Goal: Task Accomplishment & Management: Complete application form

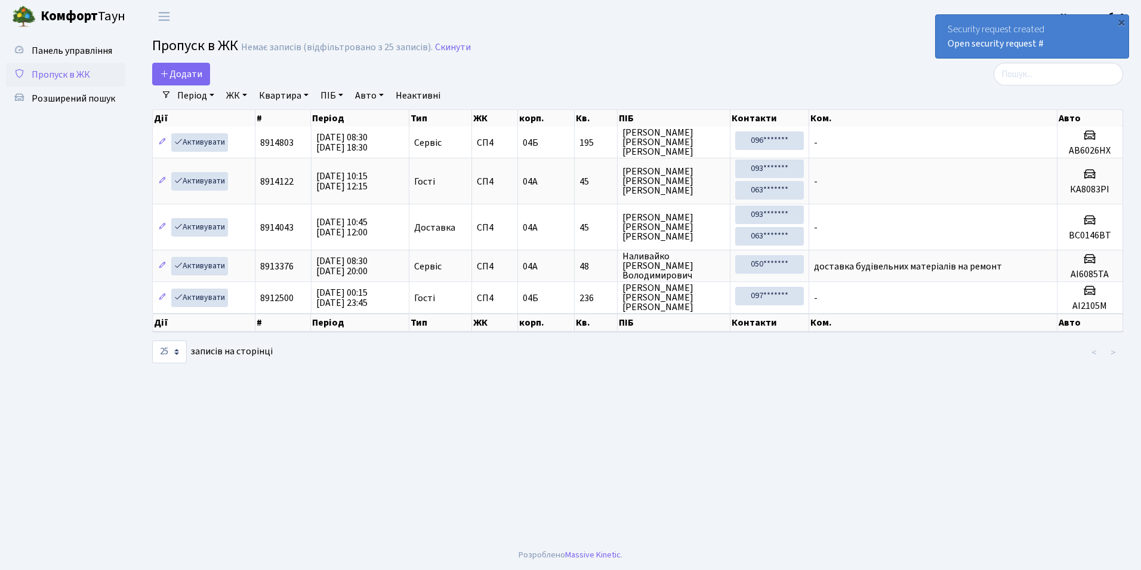
select select "25"
click at [171, 66] on link "Додати" at bounding box center [181, 74] width 58 height 23
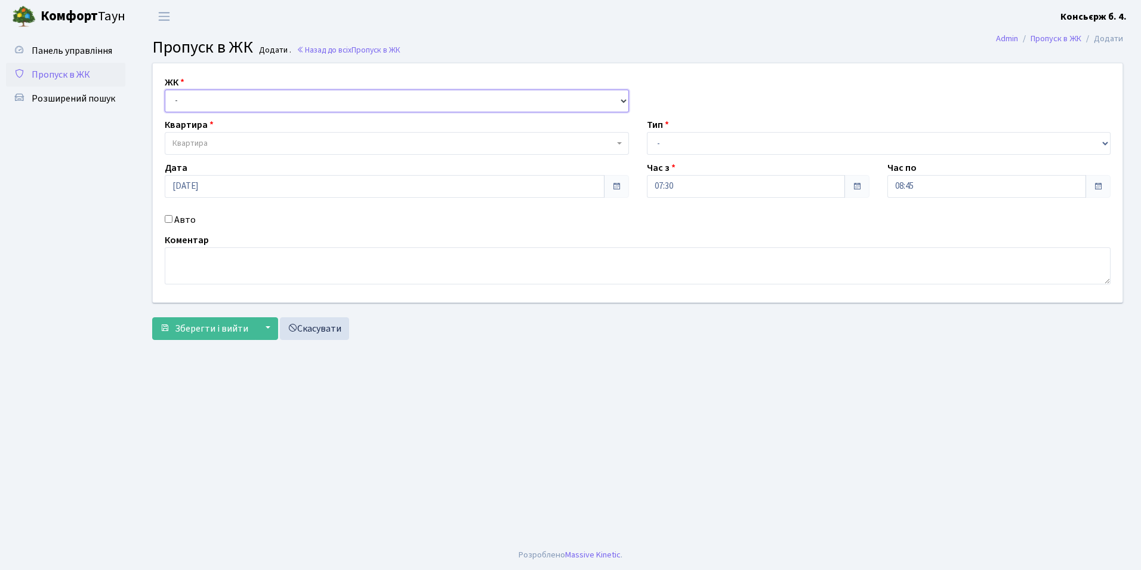
click at [203, 106] on select "- СП4, Столичне шосе, 5" at bounding box center [397, 101] width 464 height 23
select select "325"
click at [165, 90] on select "- СП4, Столичне шосе, 5" at bounding box center [397, 101] width 464 height 23
select select
click at [210, 140] on span "Квартира" at bounding box center [394, 143] width 442 height 12
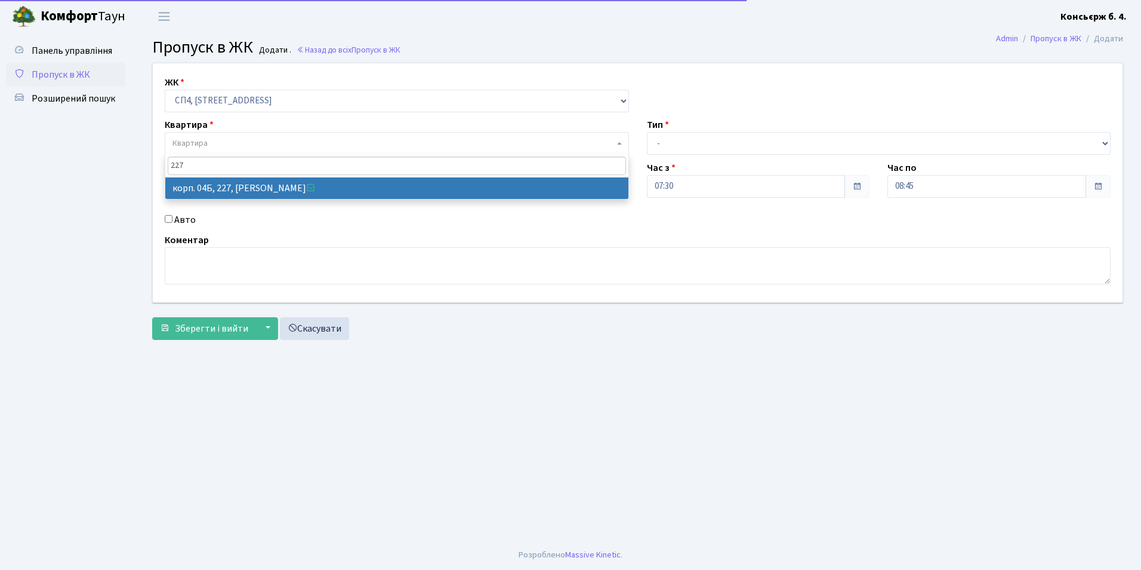
type input "227"
select select "21255"
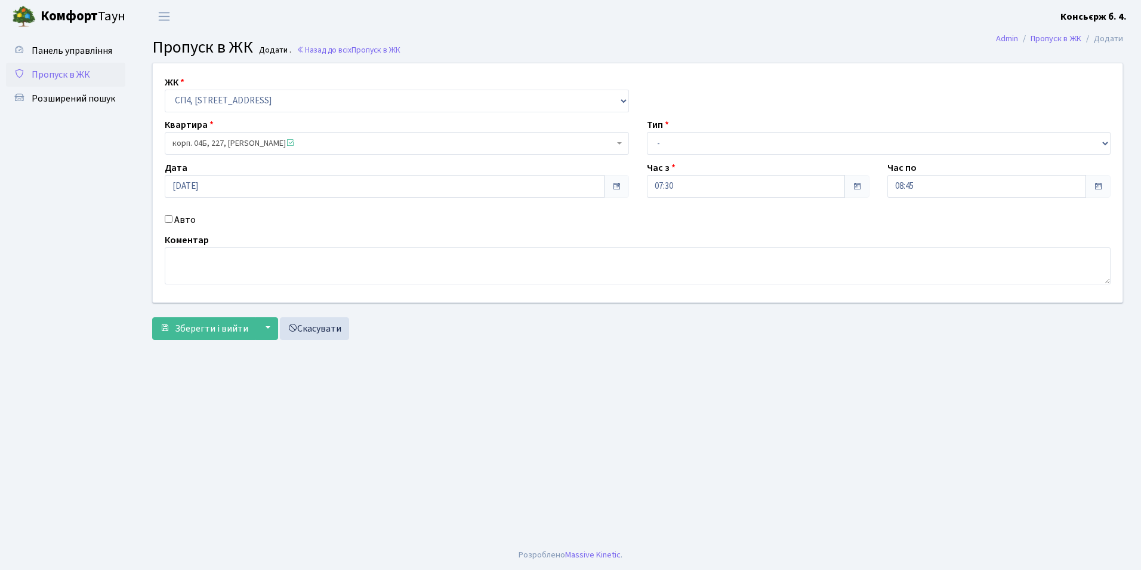
click at [165, 217] on input "Авто" at bounding box center [169, 219] width 8 height 8
checkbox input "true"
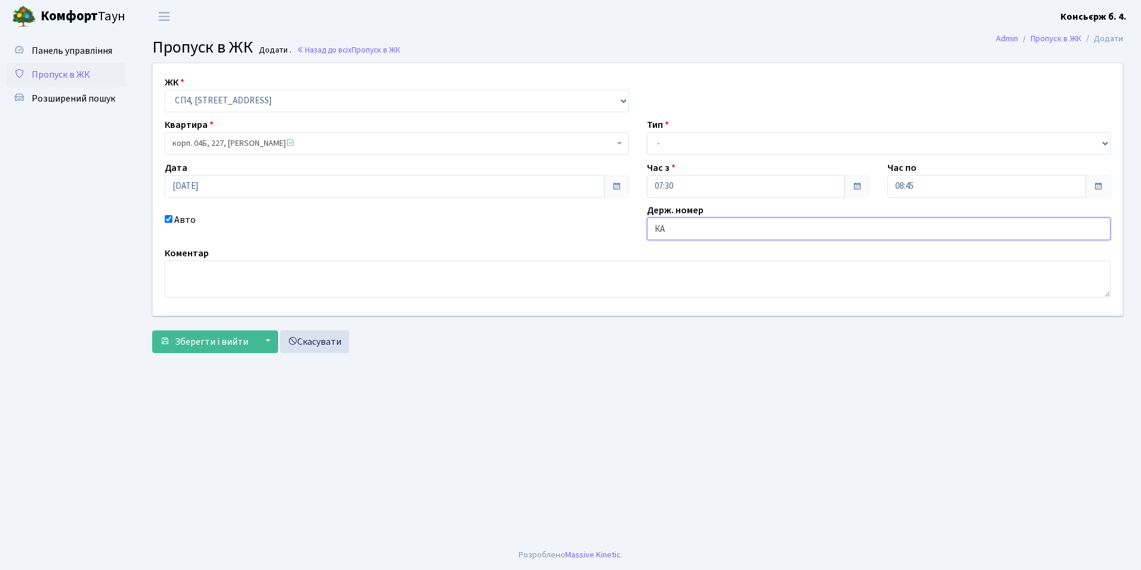
type input "К"
type input "КА6428РК"
click at [672, 151] on select "- Доставка Таксі Гості Сервіс" at bounding box center [879, 143] width 464 height 23
select select "2"
click at [647, 132] on select "- Доставка Таксі Гості Сервіс" at bounding box center [879, 143] width 464 height 23
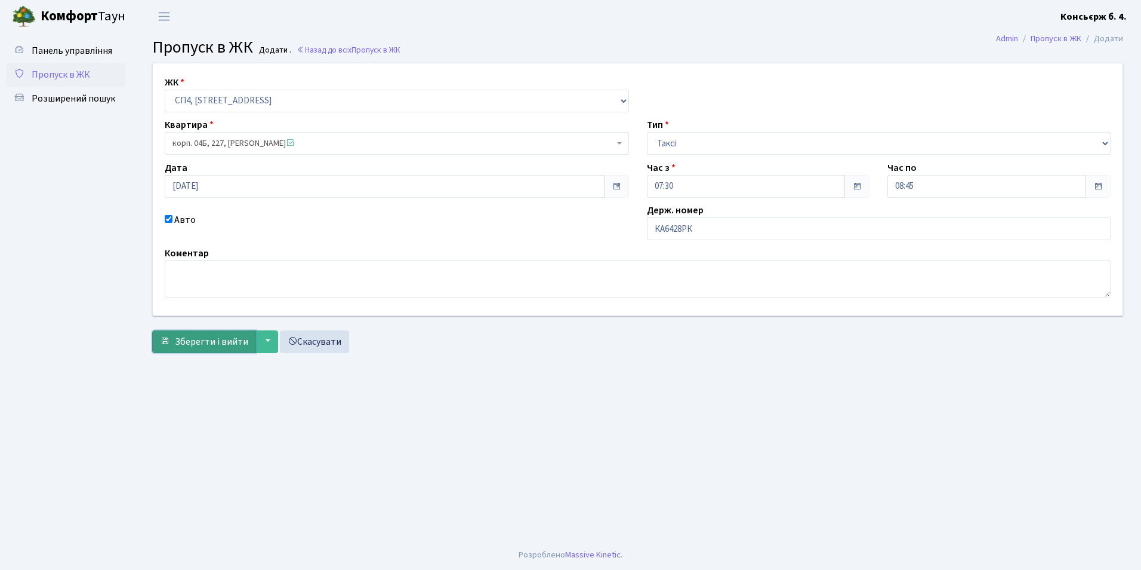
click at [183, 342] on span "Зберегти і вийти" at bounding box center [211, 341] width 73 height 13
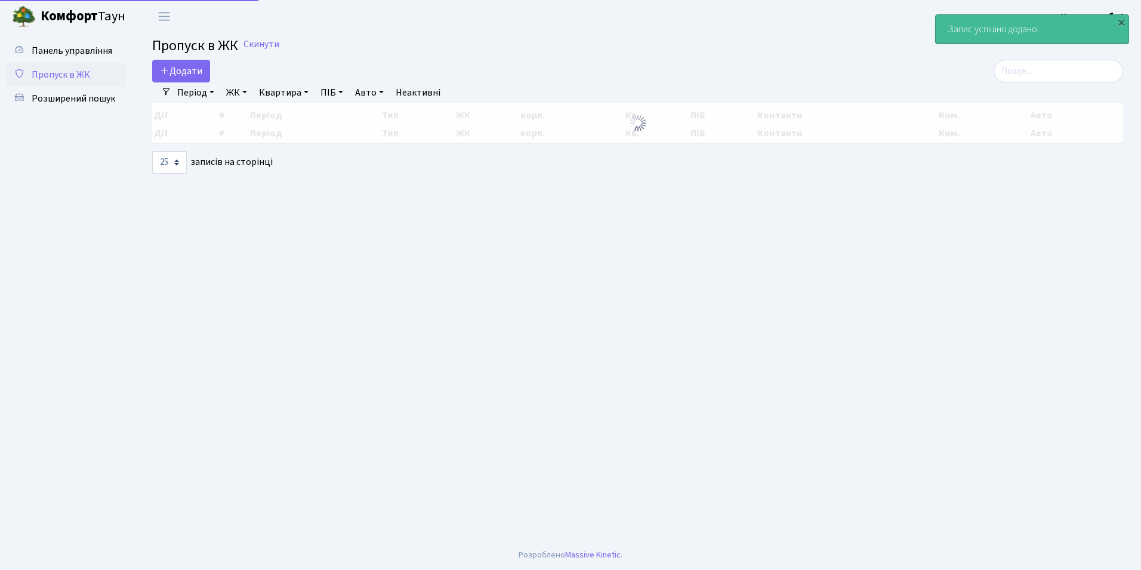
select select "25"
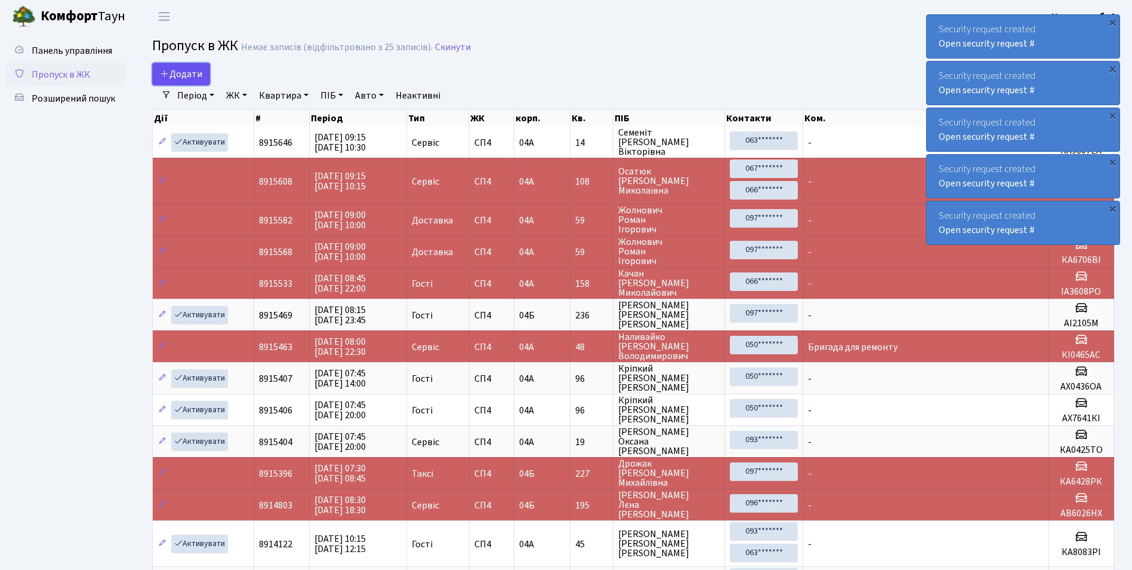
click at [156, 76] on link "Додати" at bounding box center [181, 74] width 58 height 23
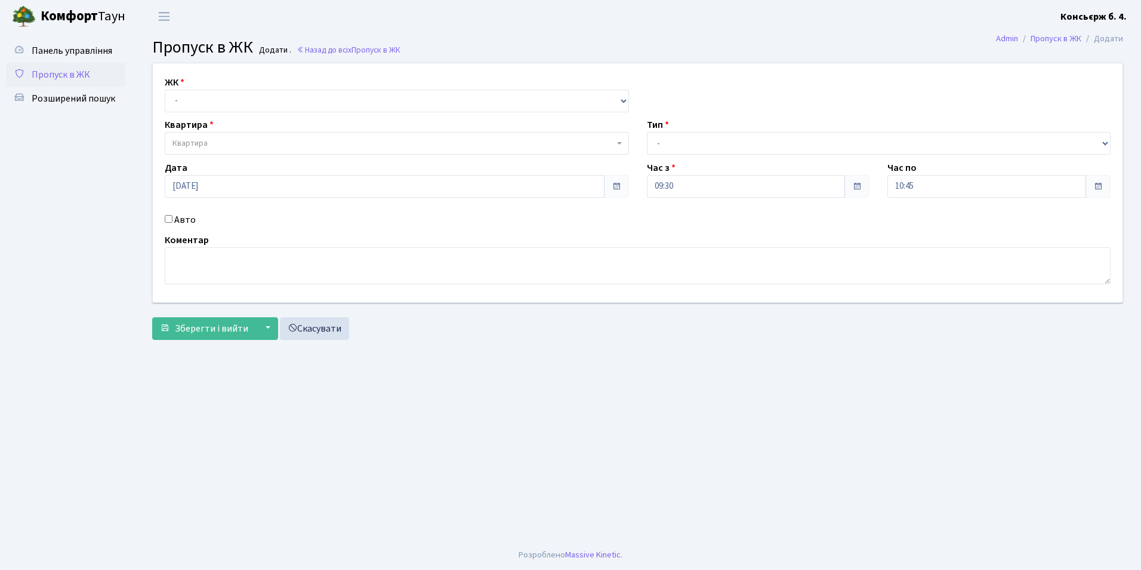
click at [203, 115] on div "ЖК - СП4, Столичне шосе, 5 Квартира Квартира Тип - Доставка Таксі Гості Сервіс …" at bounding box center [638, 182] width 988 height 239
drag, startPoint x: 195, startPoint y: 104, endPoint x: 204, endPoint y: 98, distance: 10.3
click at [195, 104] on select "- СП4, Столичне шосе, 5" at bounding box center [397, 101] width 464 height 23
select select "325"
click at [165, 90] on select "- СП4, Столичне шосе, 5" at bounding box center [397, 101] width 464 height 23
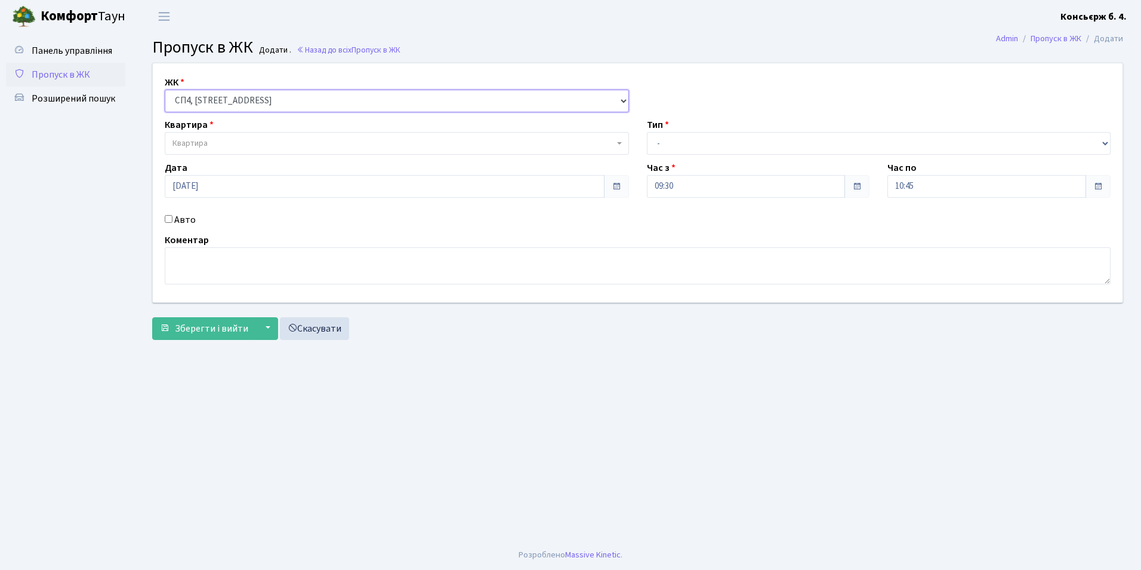
select select
click at [209, 140] on span "Квартира" at bounding box center [394, 143] width 442 height 12
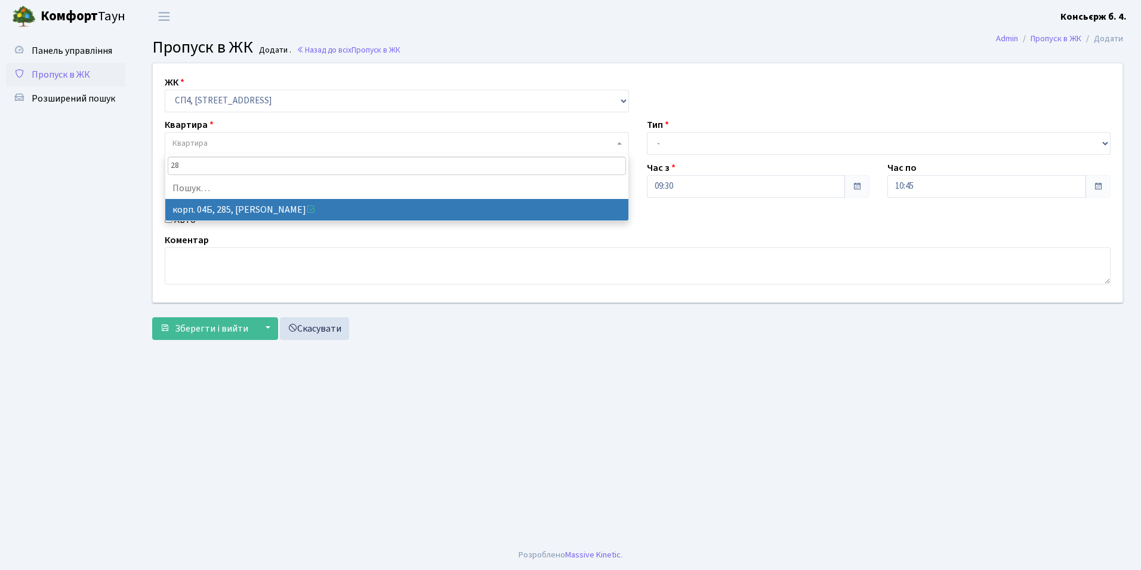
type input "2"
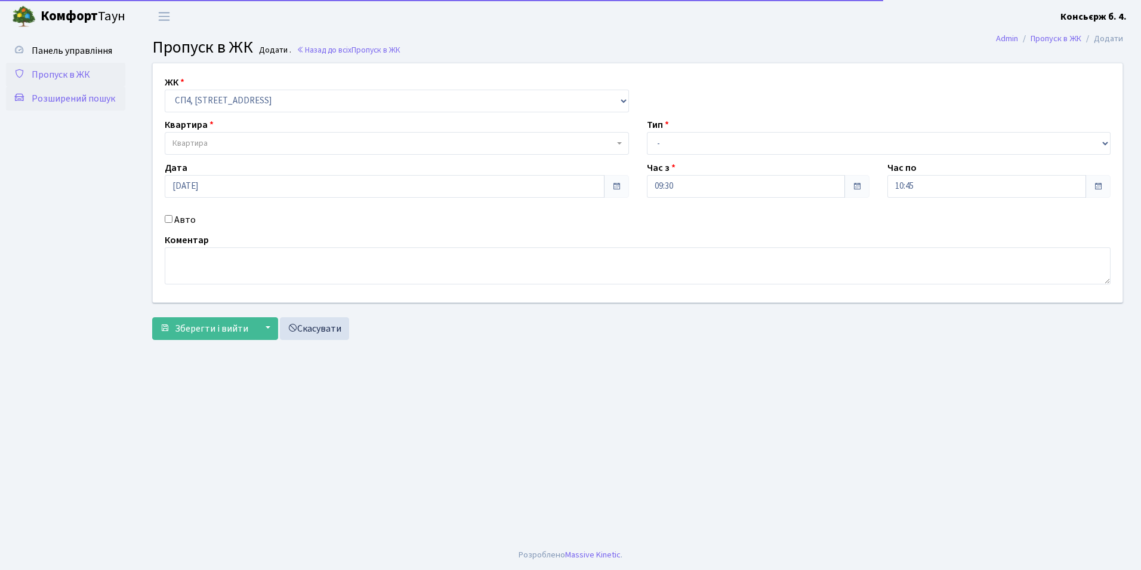
drag, startPoint x: 29, startPoint y: 87, endPoint x: 33, endPoint y: 94, distance: 8.3
click at [29, 87] on link "Розширений пошук" at bounding box center [65, 99] width 119 height 24
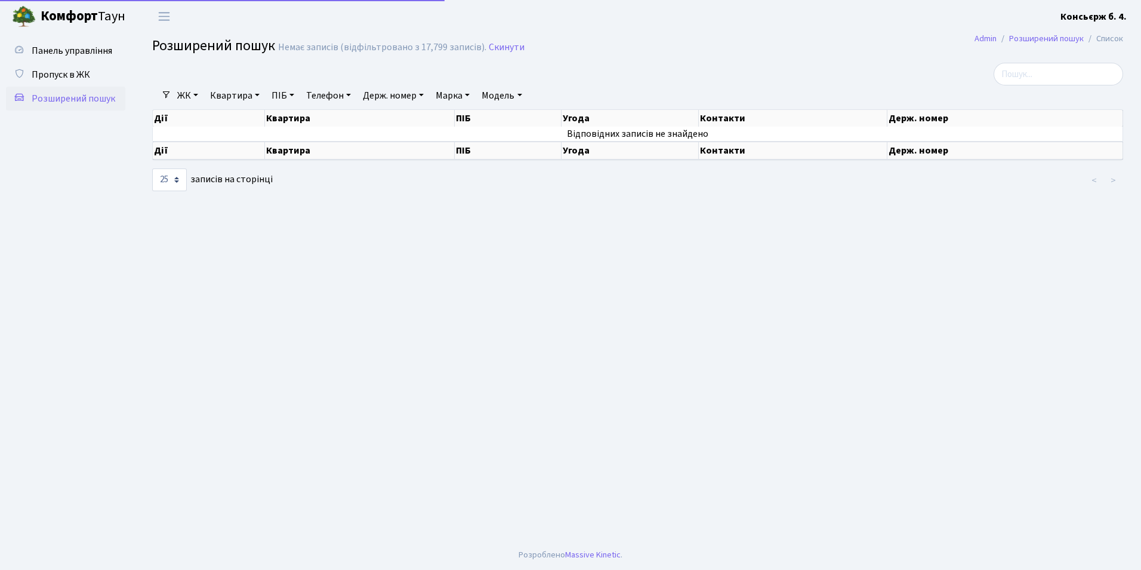
select select "25"
click at [244, 97] on link "Квартира" at bounding box center [234, 95] width 59 height 20
click at [186, 101] on link "ЖК" at bounding box center [188, 95] width 30 height 20
click at [218, 152] on link "СП4, [STREET_ADDRESS]" at bounding box center [235, 150] width 125 height 19
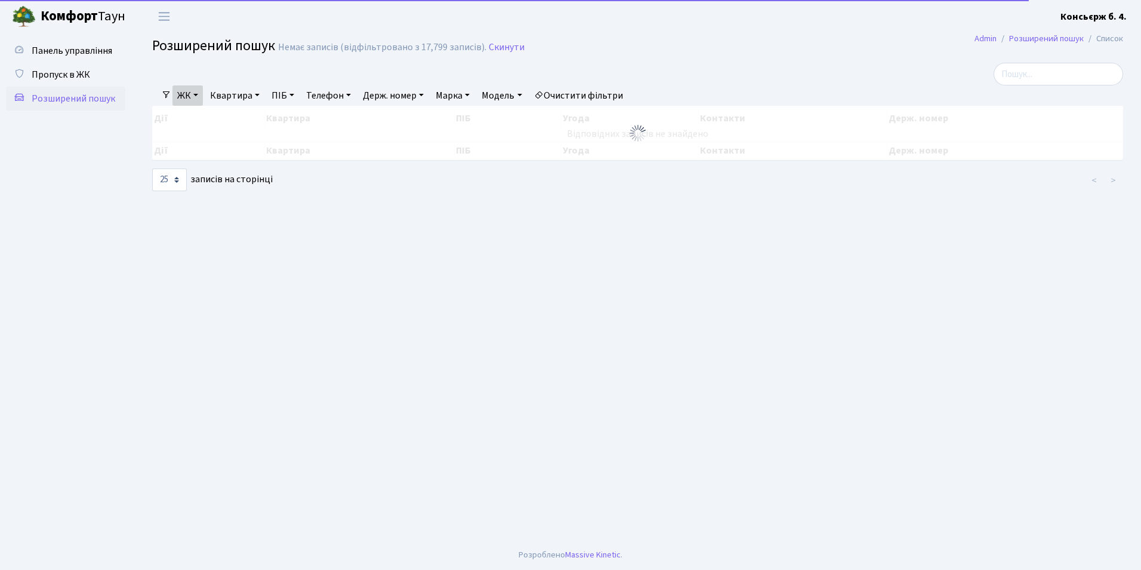
click at [214, 100] on link "Квартира" at bounding box center [234, 95] width 59 height 20
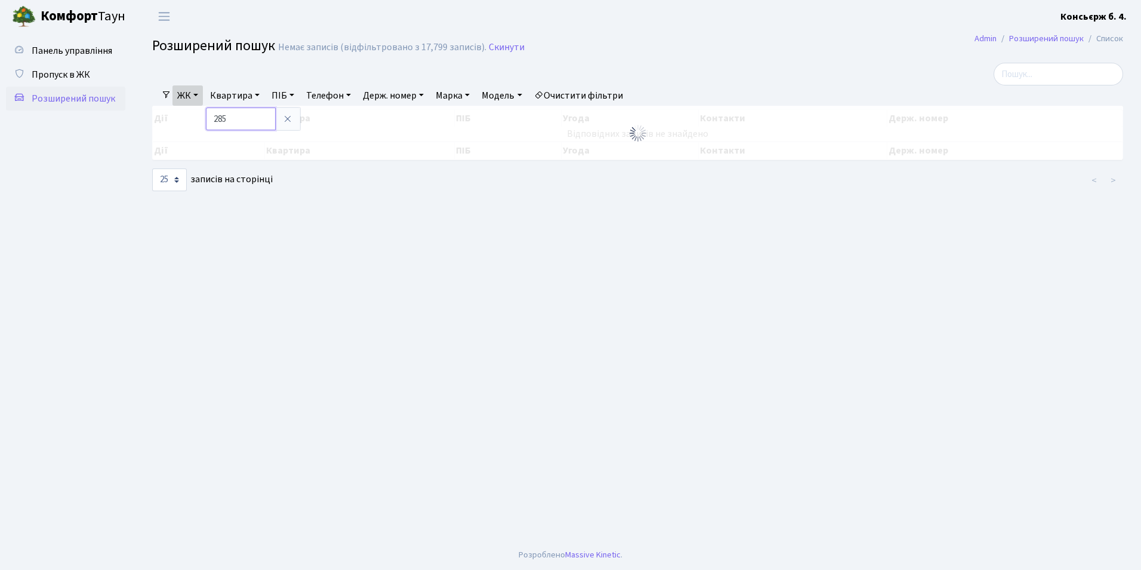
type input "285"
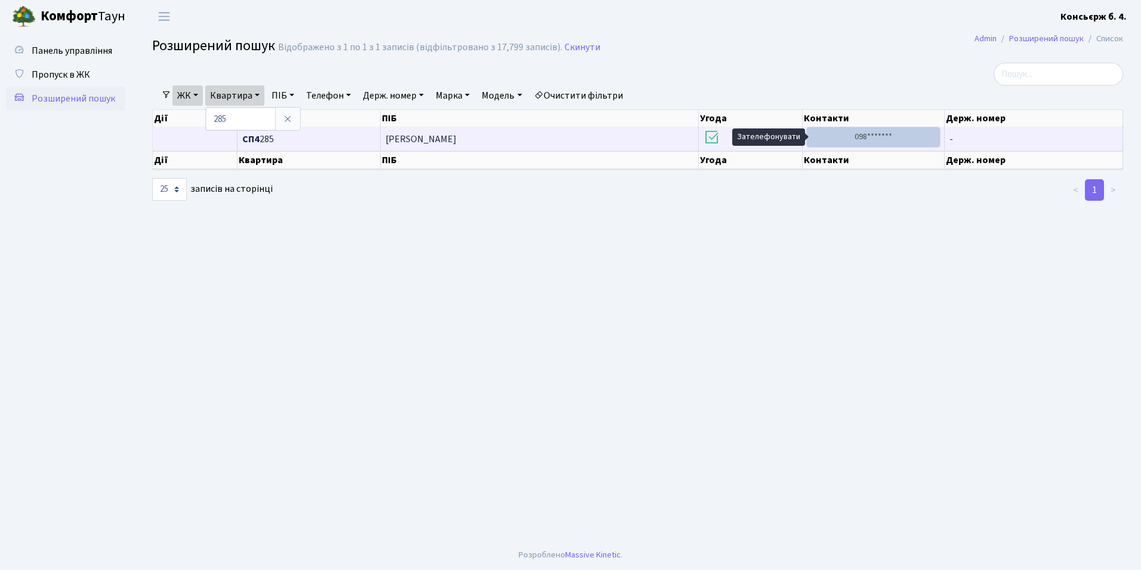
click at [844, 136] on link "098*******" at bounding box center [874, 137] width 133 height 19
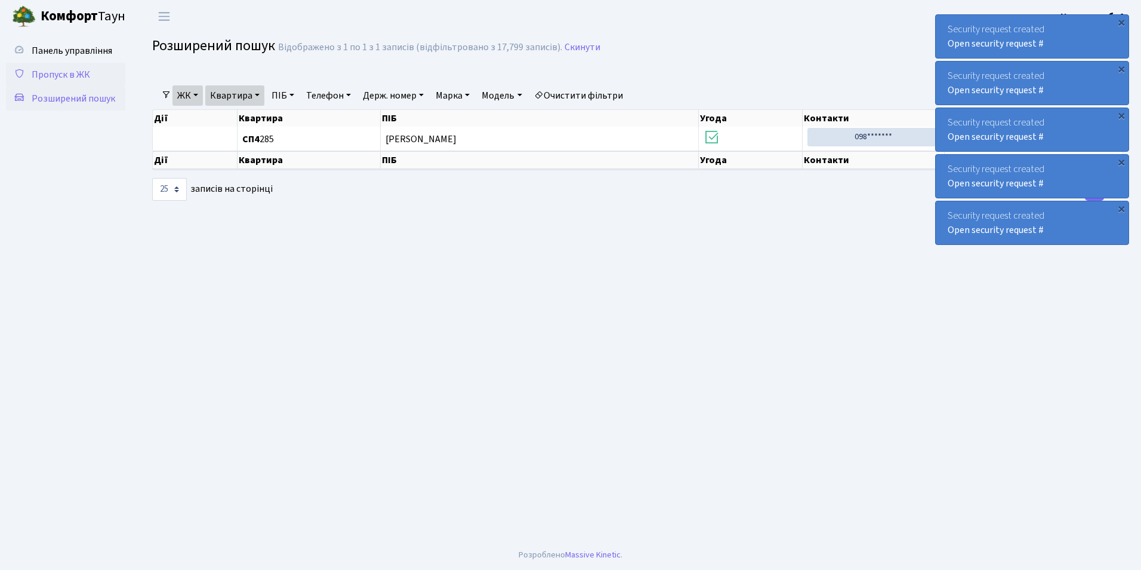
click at [35, 70] on span "Пропуск в ЖК" at bounding box center [61, 74] width 59 height 13
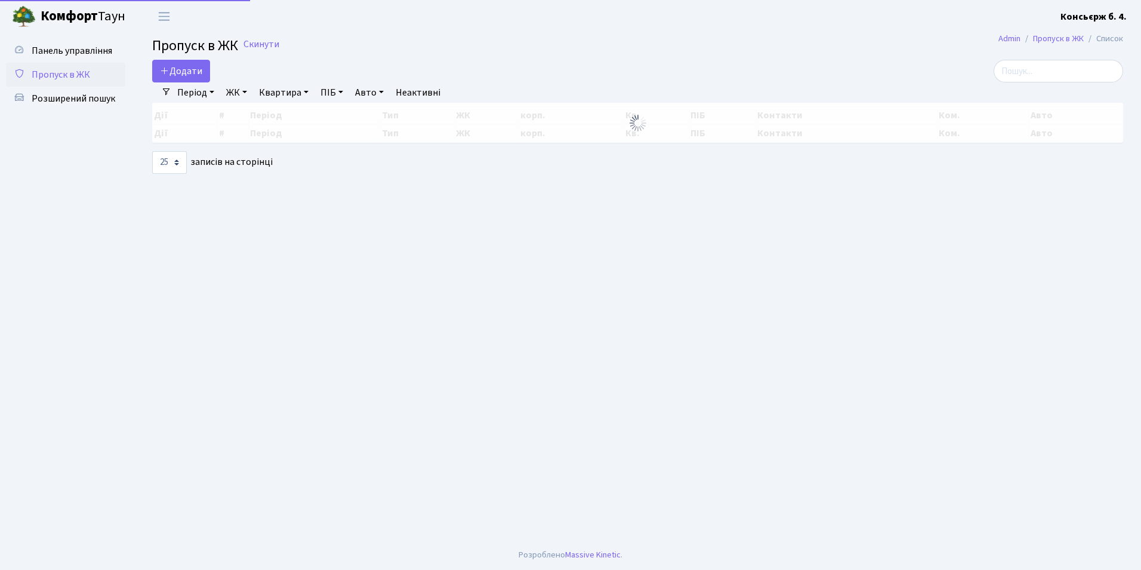
select select "25"
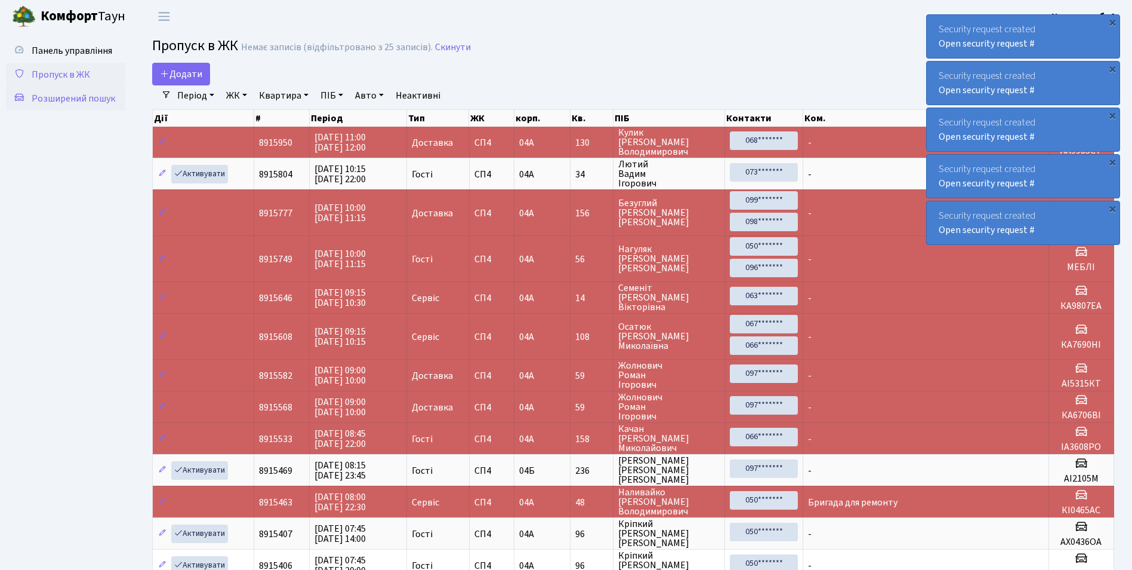
click at [39, 100] on span "Розширений пошук" at bounding box center [74, 98] width 84 height 13
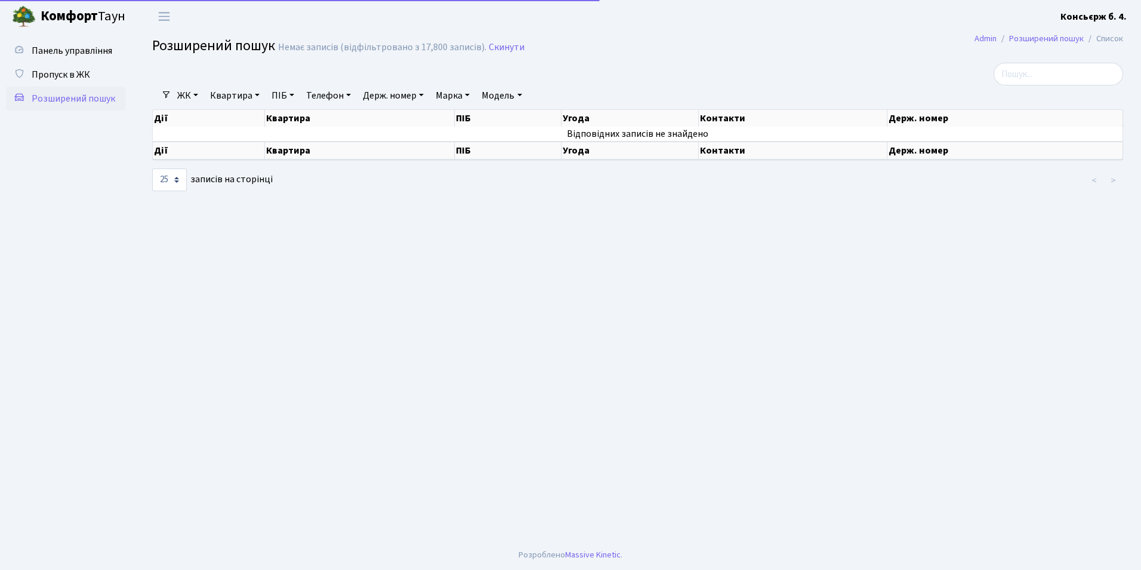
select select "25"
click at [436, 96] on link "Марка" at bounding box center [453, 95] width 44 height 20
click at [406, 97] on link "Держ. номер" at bounding box center [393, 95] width 70 height 20
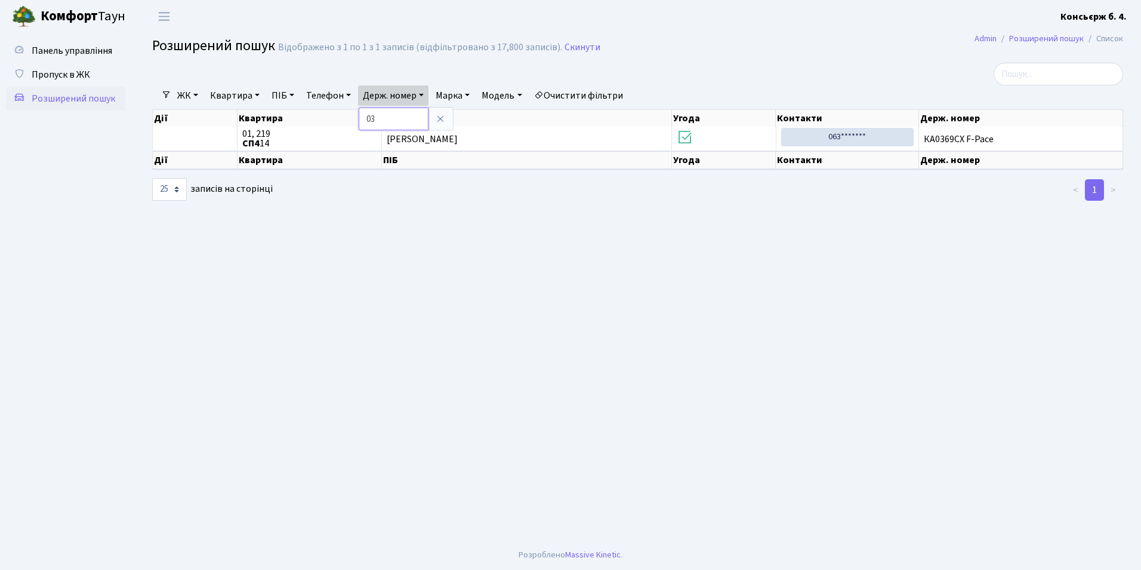
type input "0"
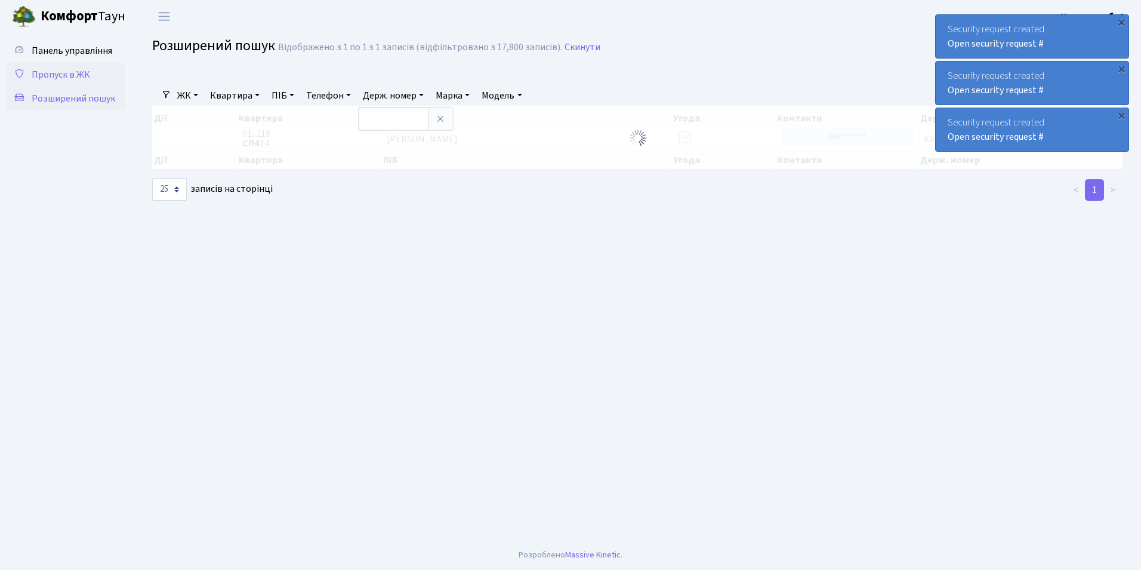
click at [41, 73] on span "Пропуск в ЖК" at bounding box center [61, 74] width 59 height 13
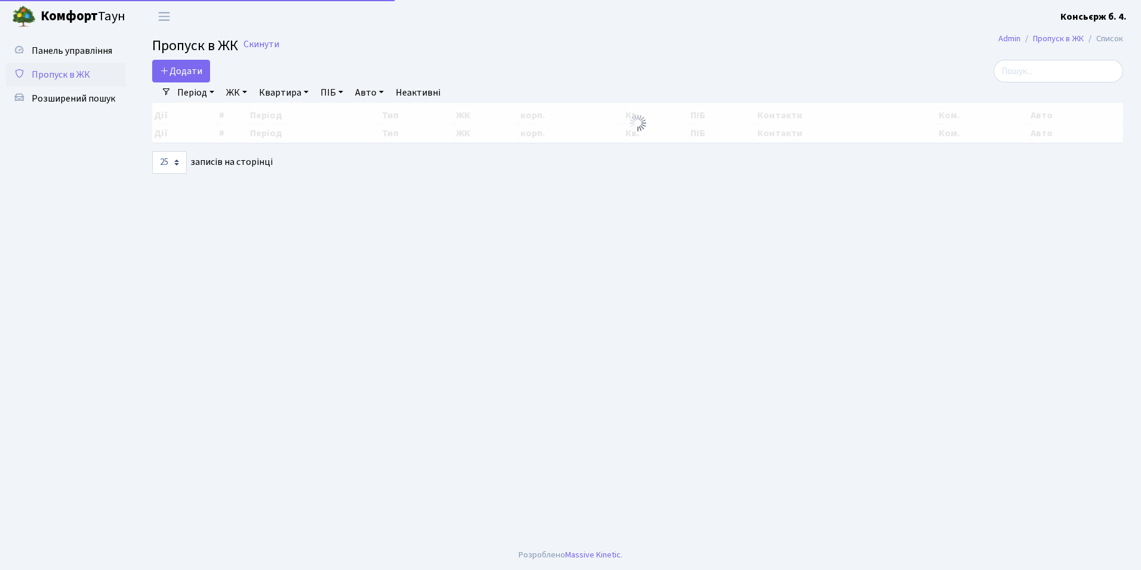
select select "25"
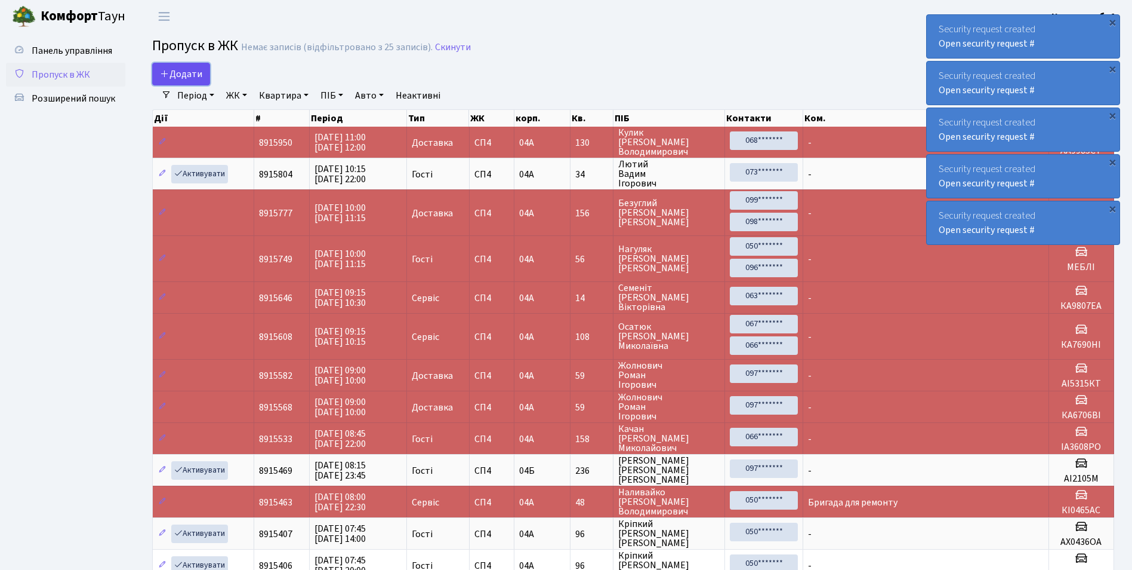
click at [173, 74] on span "Додати" at bounding box center [181, 73] width 42 height 13
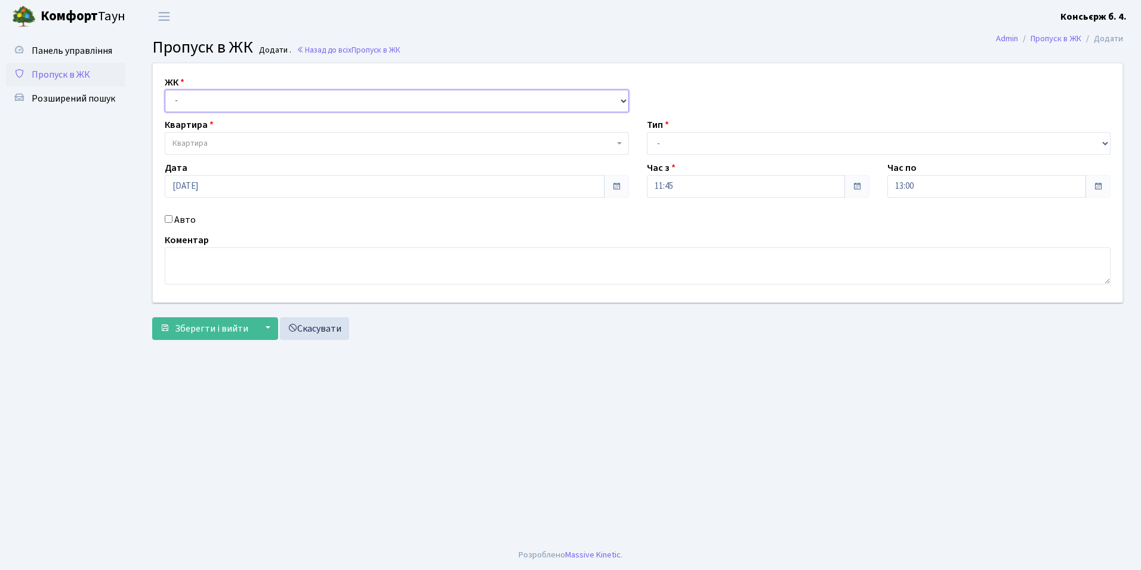
click at [224, 103] on select "- [STREET_ADDRESS]" at bounding box center [397, 101] width 464 height 23
select select "325"
click at [165, 90] on select "- [STREET_ADDRESS]" at bounding box center [397, 101] width 464 height 23
select select
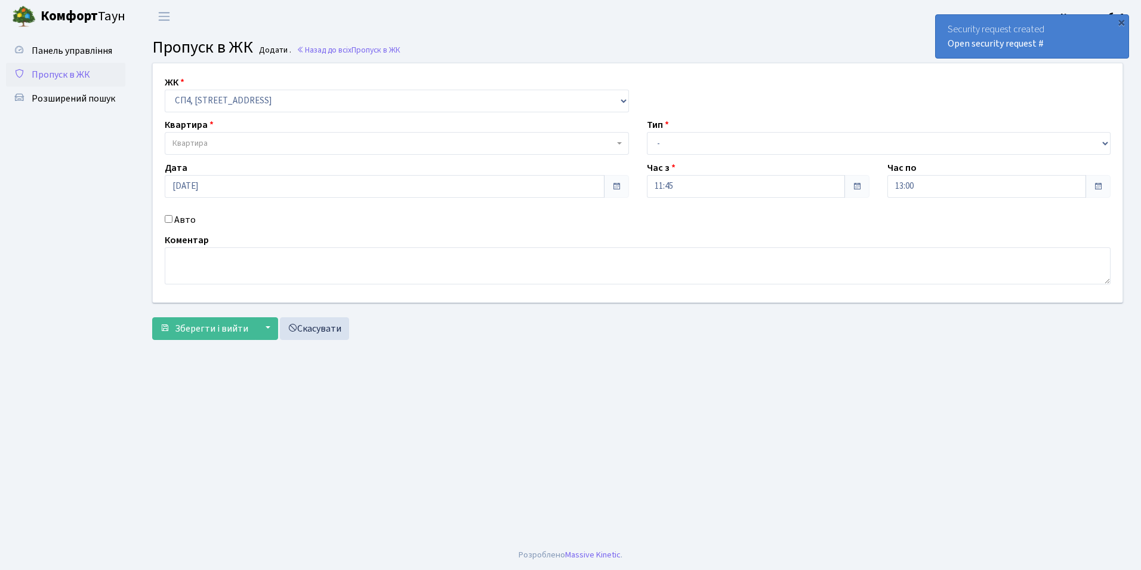
click at [214, 144] on span "Квартира" at bounding box center [394, 143] width 442 height 12
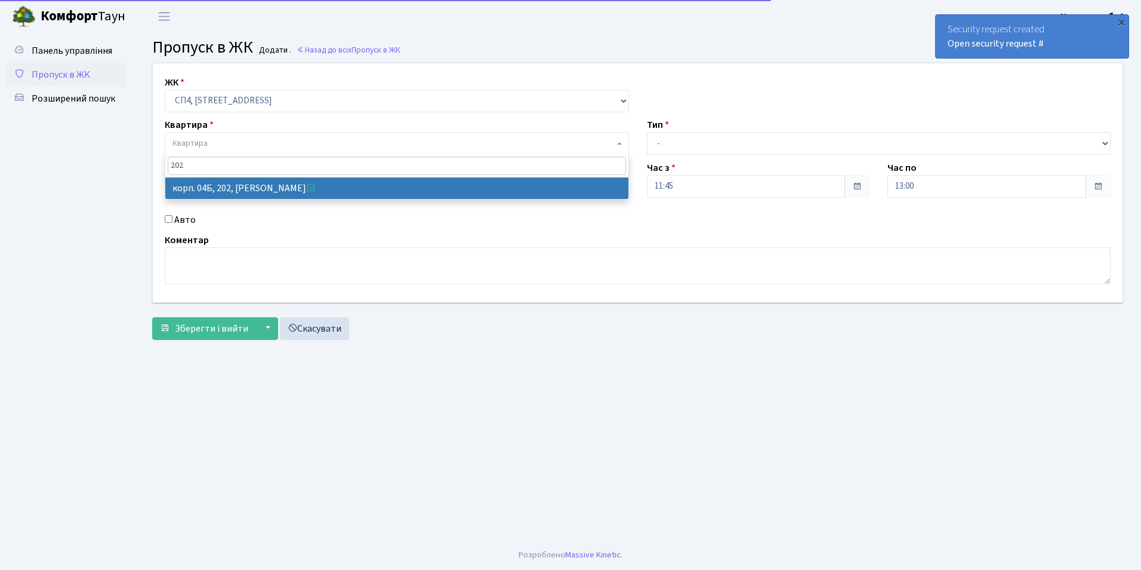
type input "202"
select select "21230"
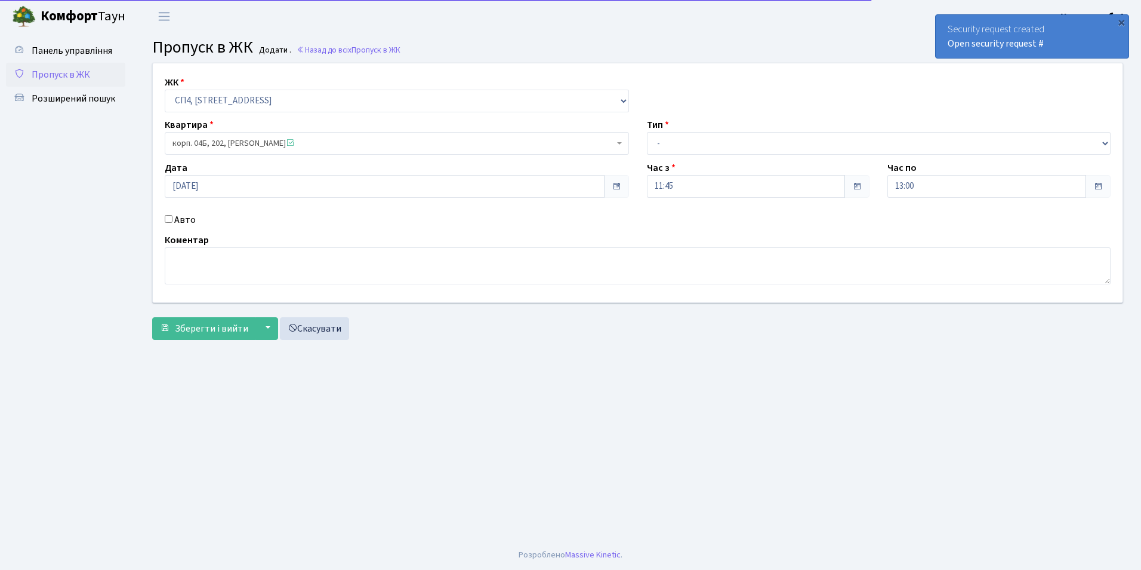
click at [165, 221] on input "Авто" at bounding box center [169, 219] width 8 height 8
checkbox input "true"
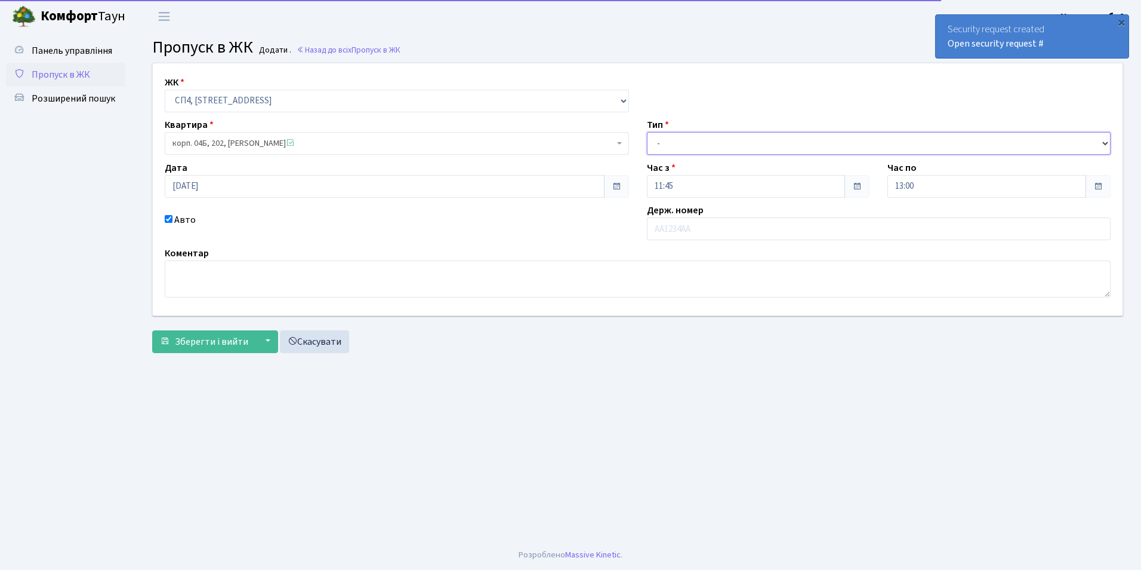
click at [724, 143] on select "- Доставка Таксі Гості Сервіс" at bounding box center [879, 143] width 464 height 23
select select "1"
click at [647, 132] on select "- Доставка Таксі Гості Сервіс" at bounding box center [879, 143] width 464 height 23
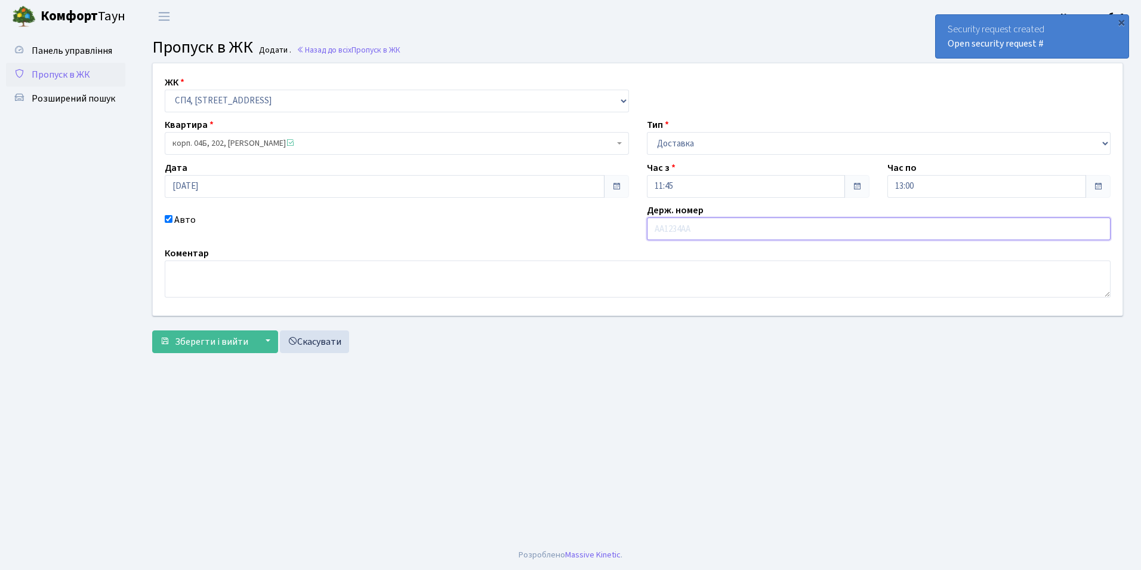
click at [696, 227] on input "text" at bounding box center [879, 228] width 464 height 23
type input "К"
type input "АІ9452РН"
click at [178, 333] on button "Зберегти і вийти" at bounding box center [204, 341] width 104 height 23
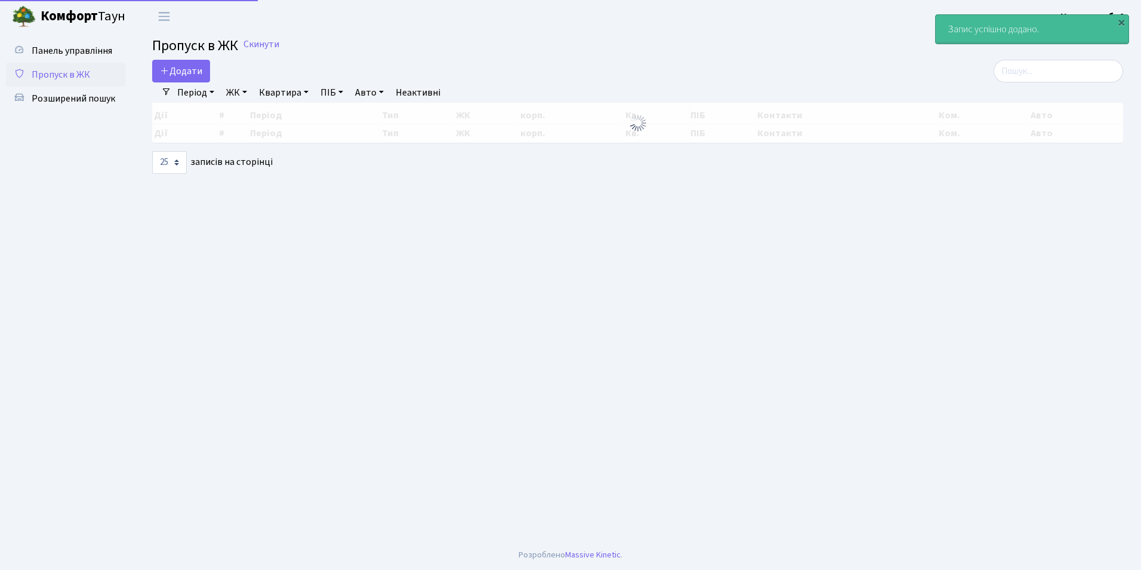
select select "25"
